Goal: Understand process/instructions: Learn how to perform a task or action

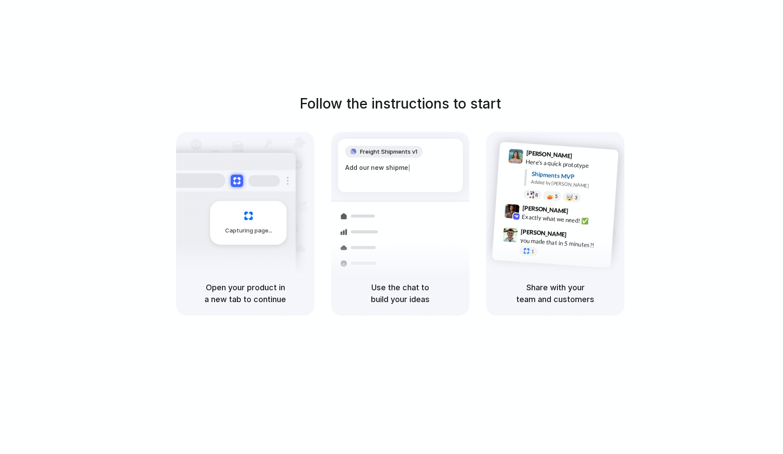
click at [99, 175] on div "Follow the instructions to start Capturing page Open your product in a new tab …" at bounding box center [400, 204] width 783 height 222
